Goal: Task Accomplishment & Management: Use online tool/utility

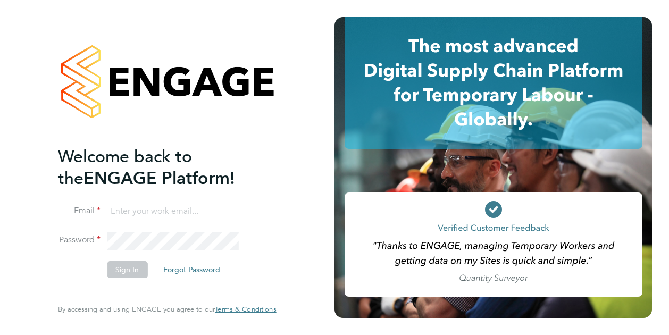
type input "iulian.ardeleanu@vistry.co.uk"
click at [117, 268] on button "Sign In" at bounding box center [127, 269] width 40 height 17
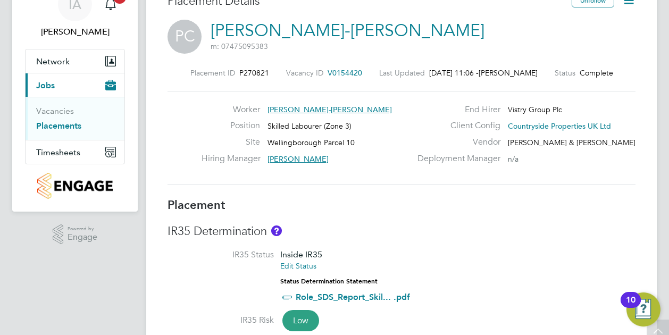
scroll to position [106, 0]
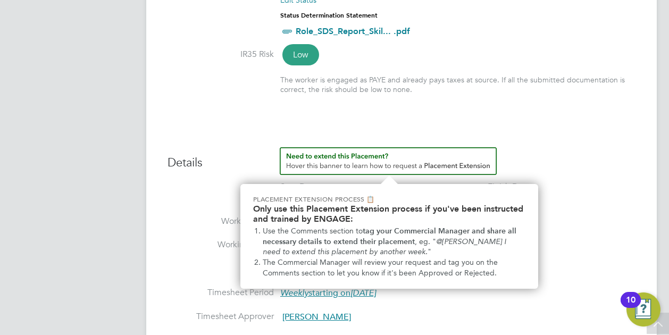
click at [371, 157] on img "How to extend a Placement?" at bounding box center [388, 161] width 217 height 28
click at [422, 160] on img "How to extend a Placement?" at bounding box center [388, 161] width 217 height 28
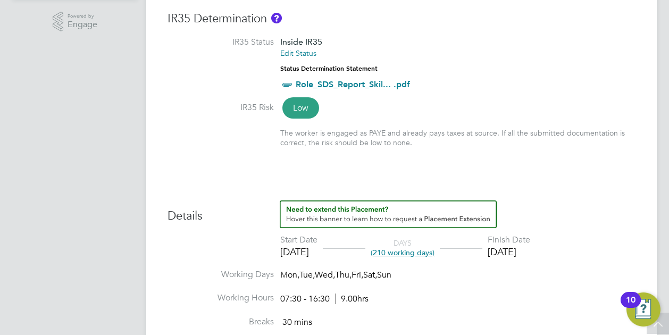
scroll to position [273, 0]
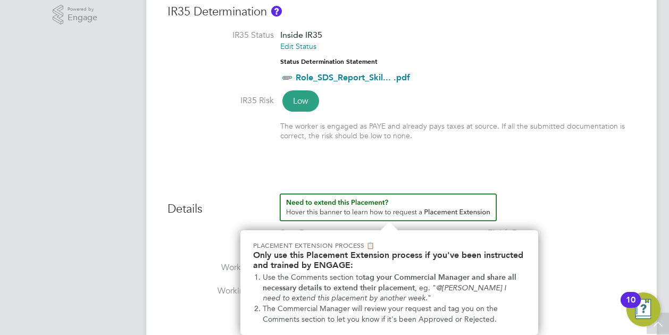
click at [422, 206] on img "How to extend a Placement?" at bounding box center [388, 208] width 217 height 28
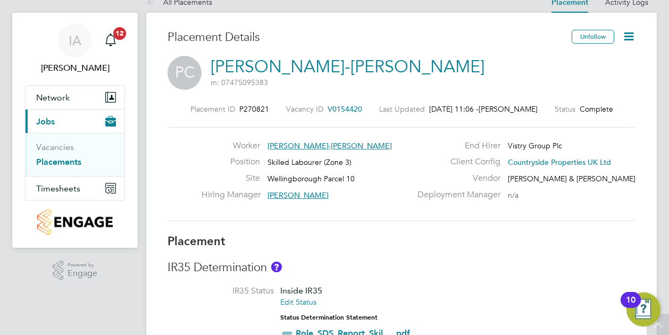
scroll to position [0, 0]
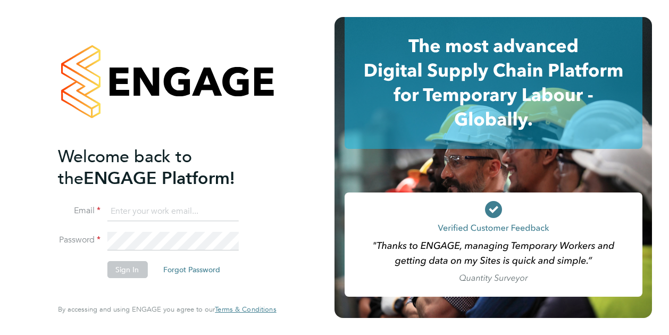
type input "iulian.ardeleanu@vistry.co.uk"
click at [116, 266] on button "Sign In" at bounding box center [127, 269] width 40 height 17
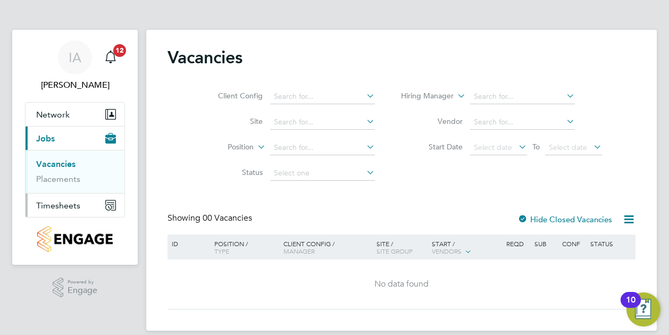
click at [55, 203] on span "Timesheets" at bounding box center [58, 206] width 44 height 10
click at [59, 188] on link "Timesheets" at bounding box center [58, 188] width 44 height 10
